Goal: Subscribe to service/newsletter

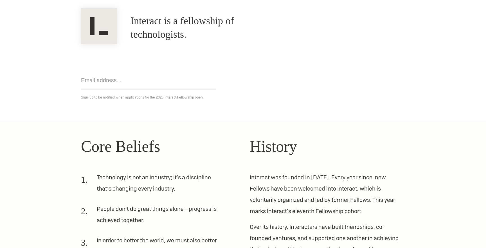
scroll to position [55, 0]
click at [146, 82] on input "email" at bounding box center [148, 81] width 135 height 18
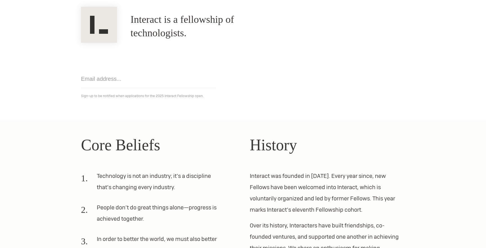
scroll to position [44, 0]
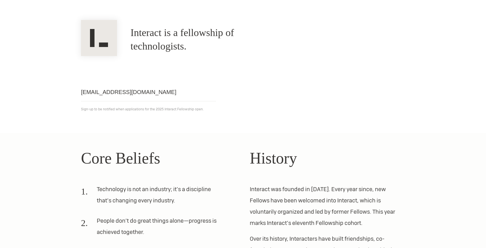
type input "daviddobas@gmail.com"
click input "Get notified" at bounding box center [0, 0] width 0 height 0
